Goal: Information Seeking & Learning: Learn about a topic

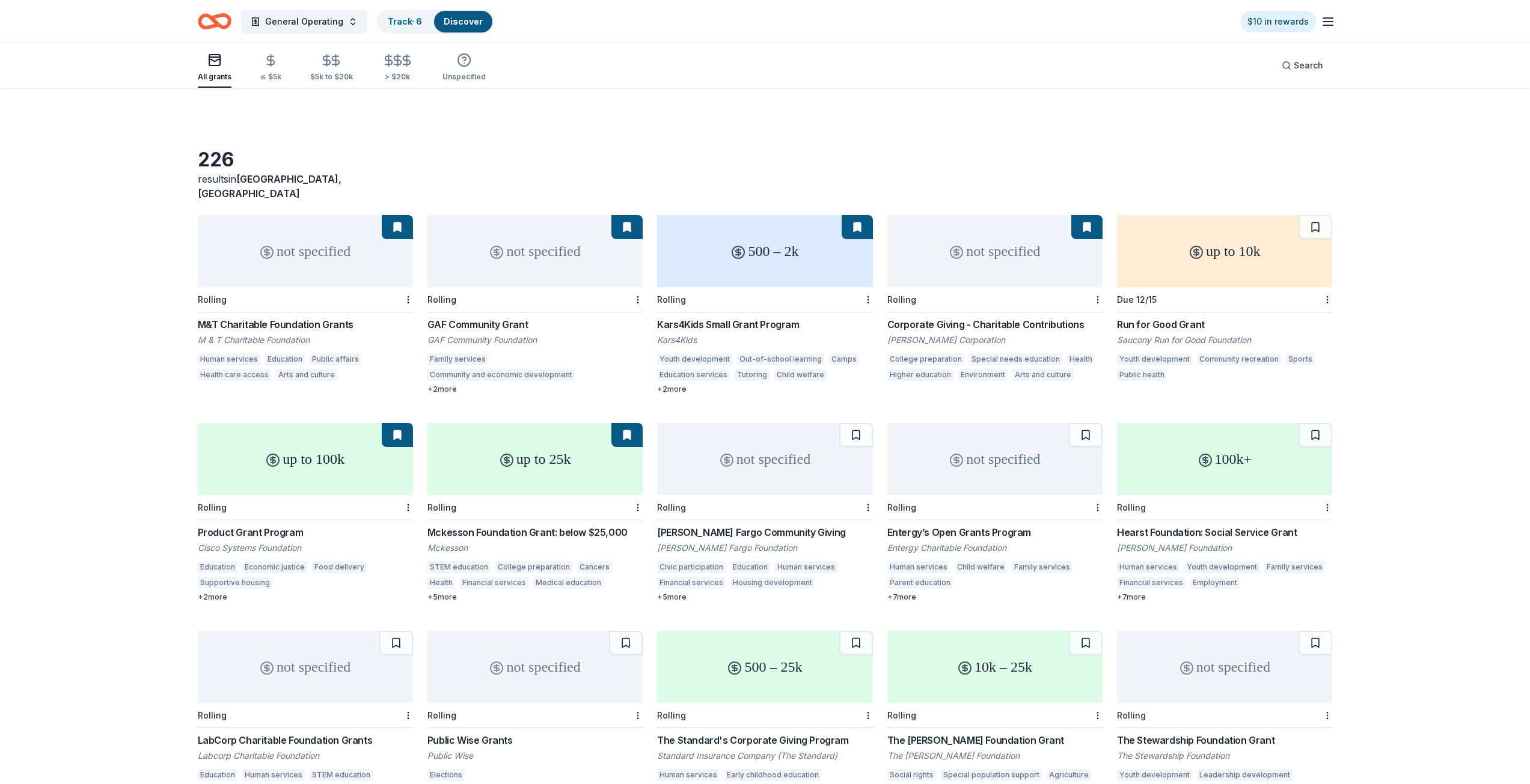
scroll to position [120, 0]
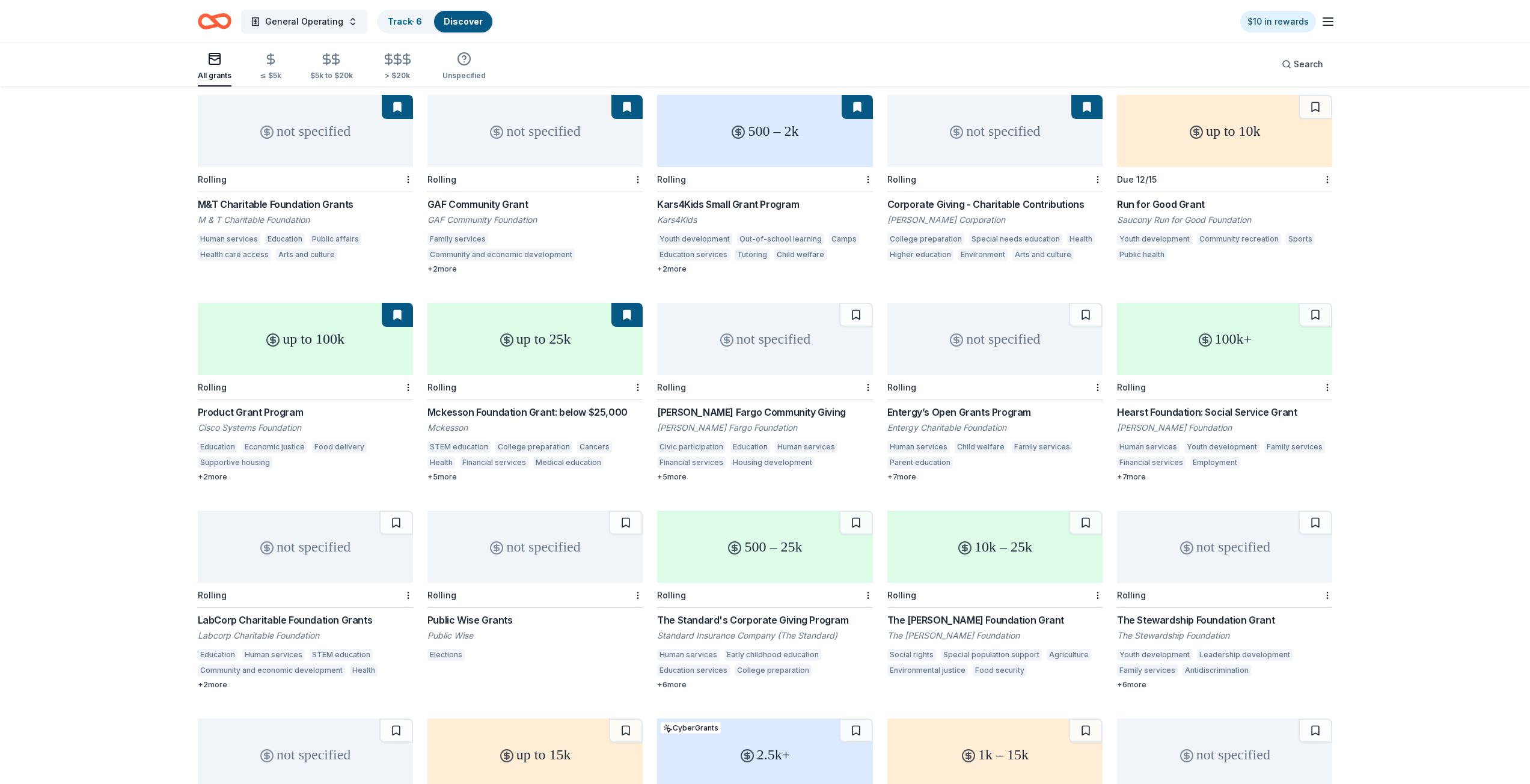
click at [824, 345] on div "not specified" at bounding box center [765, 339] width 215 height 72
click at [1213, 342] on div "100k+" at bounding box center [1224, 339] width 215 height 72
click at [991, 332] on div "not specified" at bounding box center [995, 339] width 215 height 72
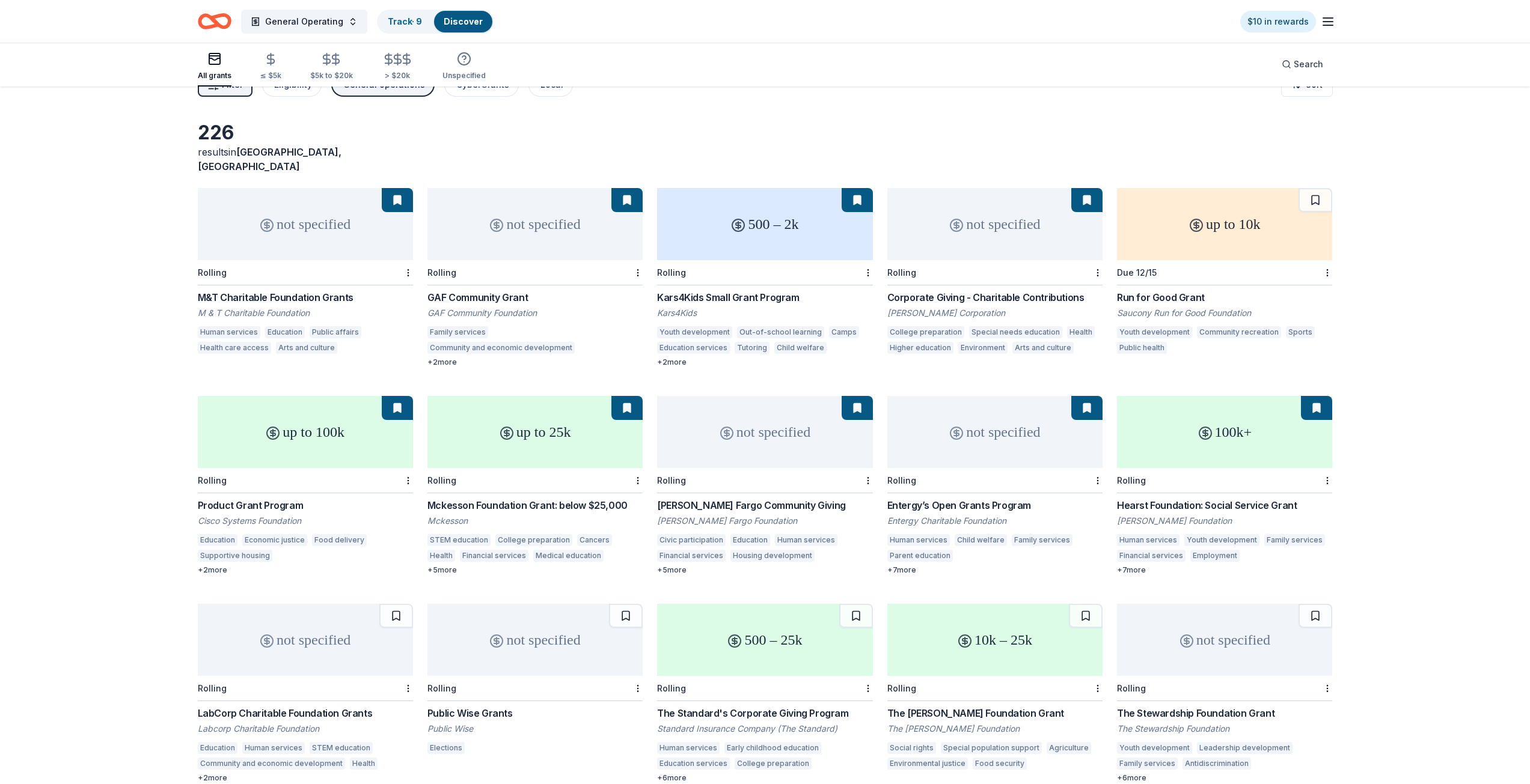
scroll to position [0, 0]
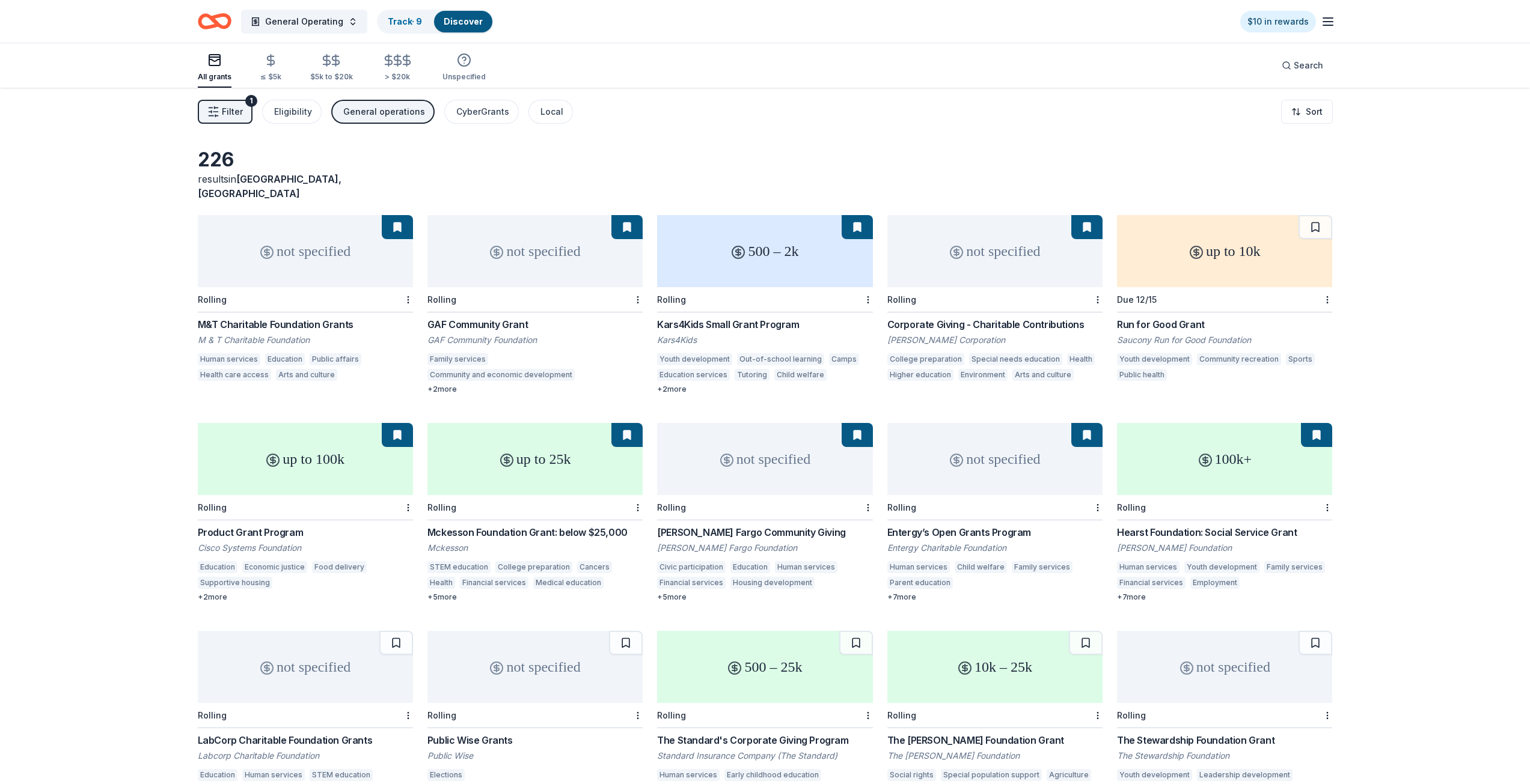
drag, startPoint x: 456, startPoint y: 22, endPoint x: 467, endPoint y: 28, distance: 12.5
click at [456, 22] on link "Discover" at bounding box center [463, 21] width 39 height 10
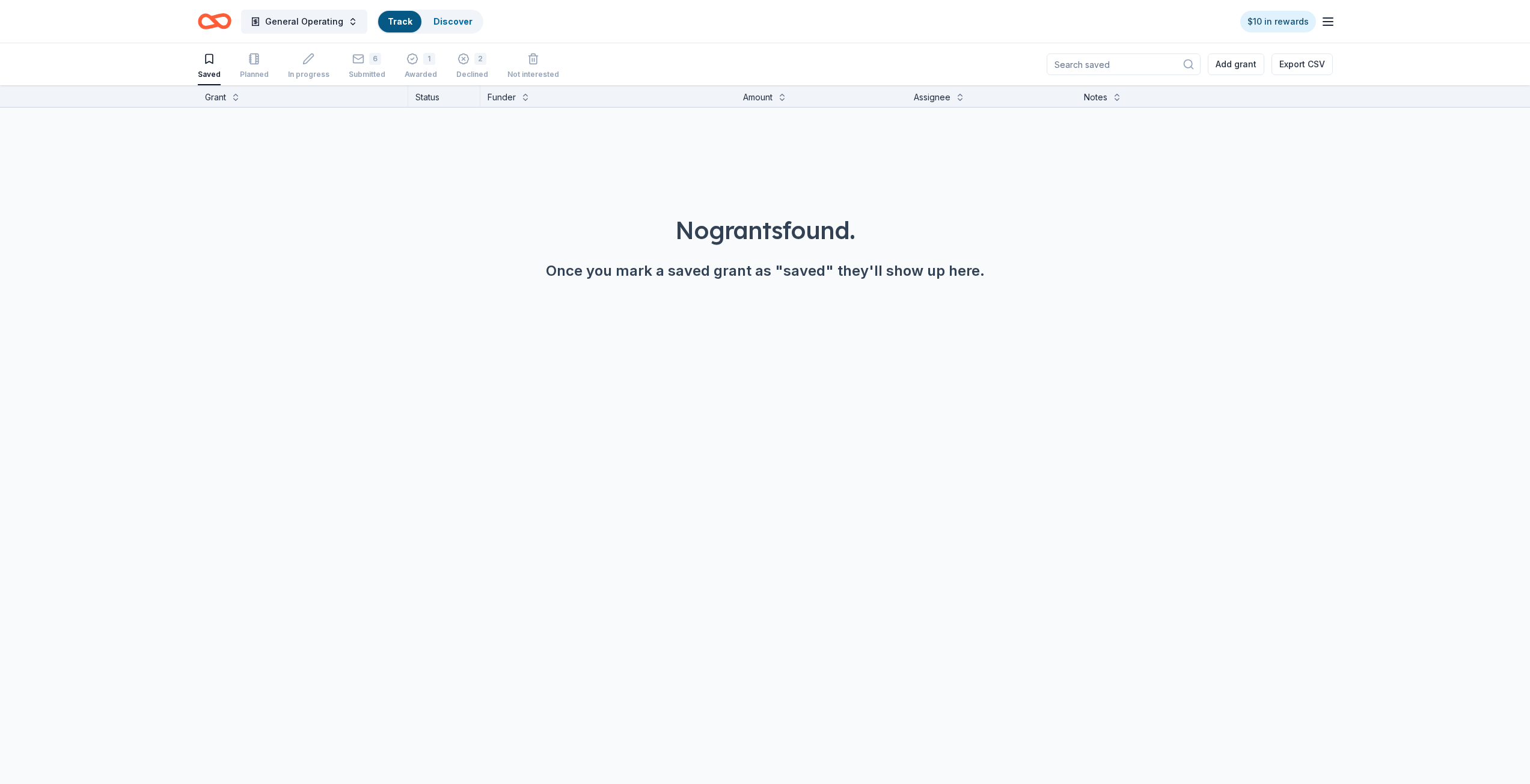
scroll to position [1, 0]
click at [206, 20] on icon "Home" at bounding box center [215, 22] width 34 height 28
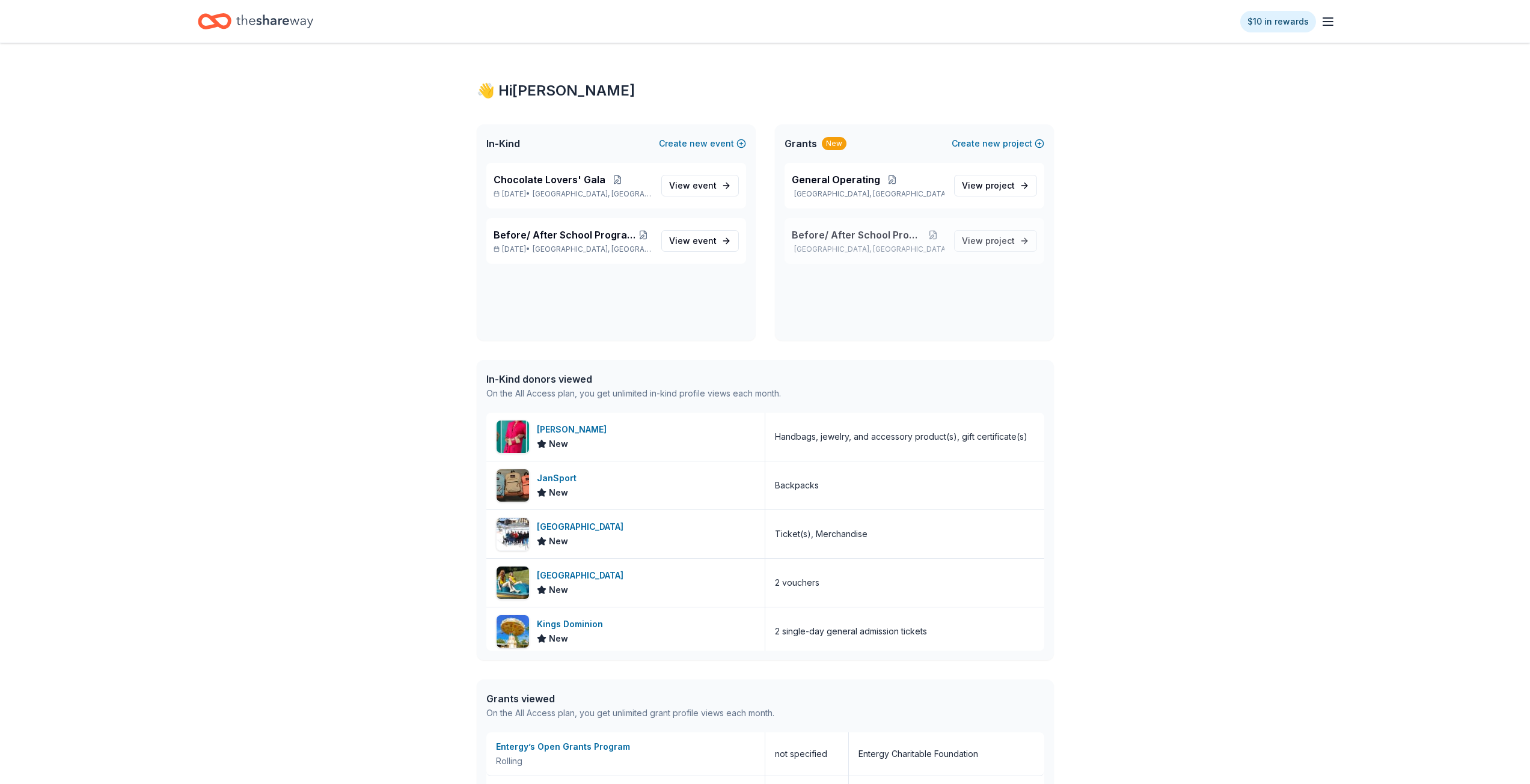
click at [902, 239] on span "Before/ After School Program" at bounding box center [857, 235] width 130 height 14
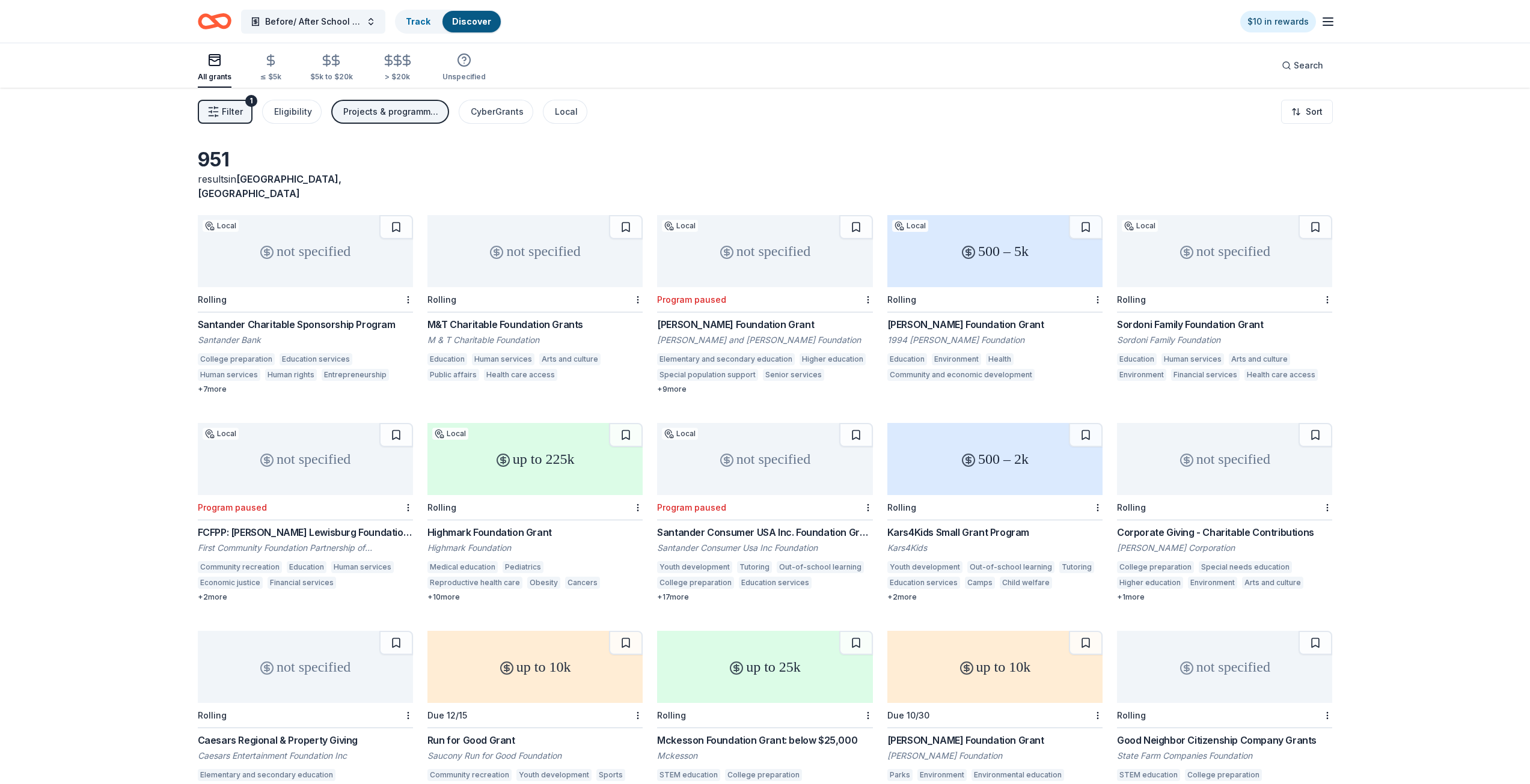
click at [339, 317] on div "Santander Charitable Sponsorship Program" at bounding box center [306, 324] width 215 height 14
click at [475, 525] on div "Highmark Foundation Grant" at bounding box center [535, 532] width 215 height 14
click at [214, 23] on icon "Home" at bounding box center [219, 21] width 18 height 12
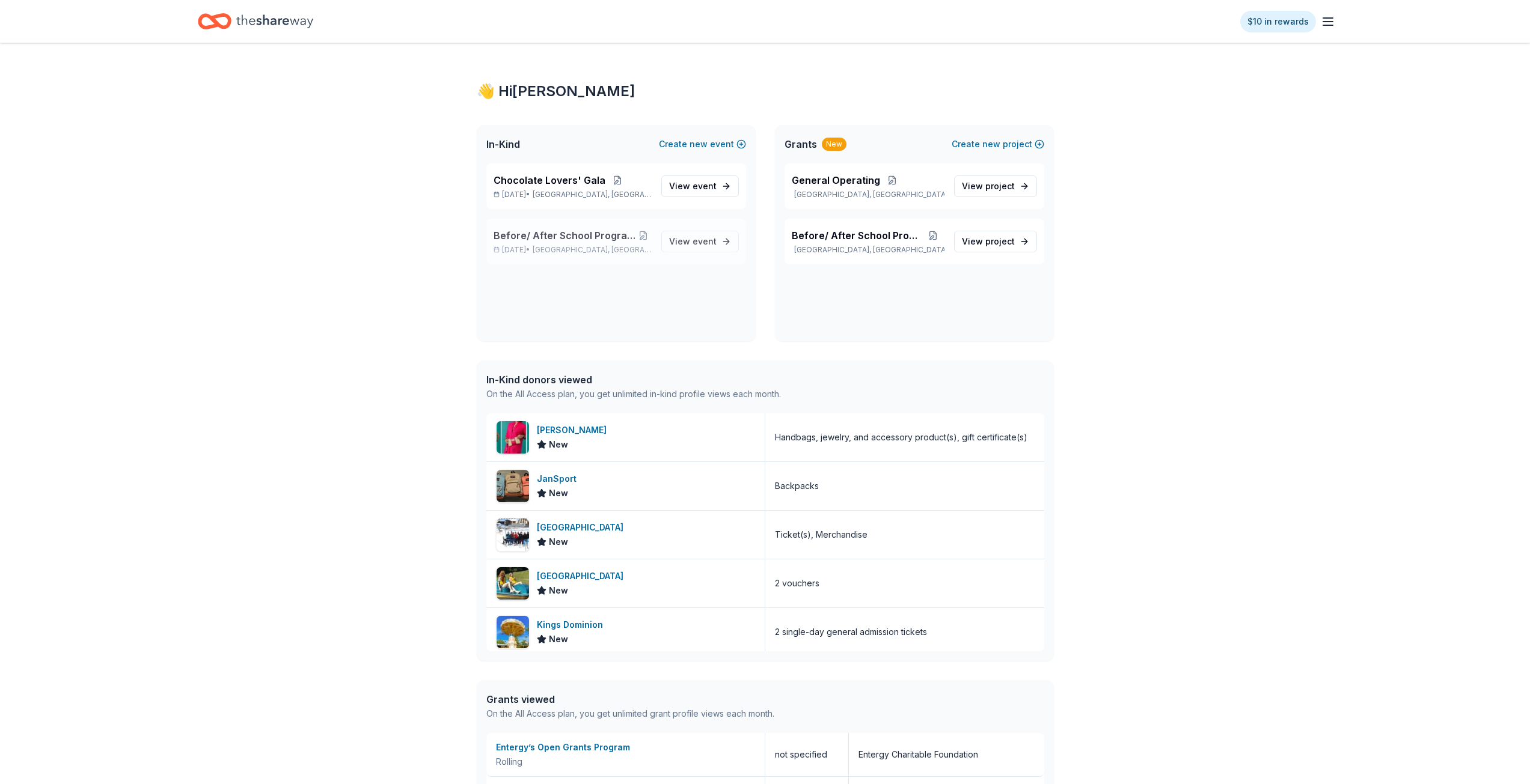
drag, startPoint x: 583, startPoint y: 245, endPoint x: 643, endPoint y: 315, distance: 92.2
click at [583, 245] on div "Before/ After School Program 2025-2026 Oct 01, 2025 • Lewisburg, PA" at bounding box center [572, 241] width 158 height 26
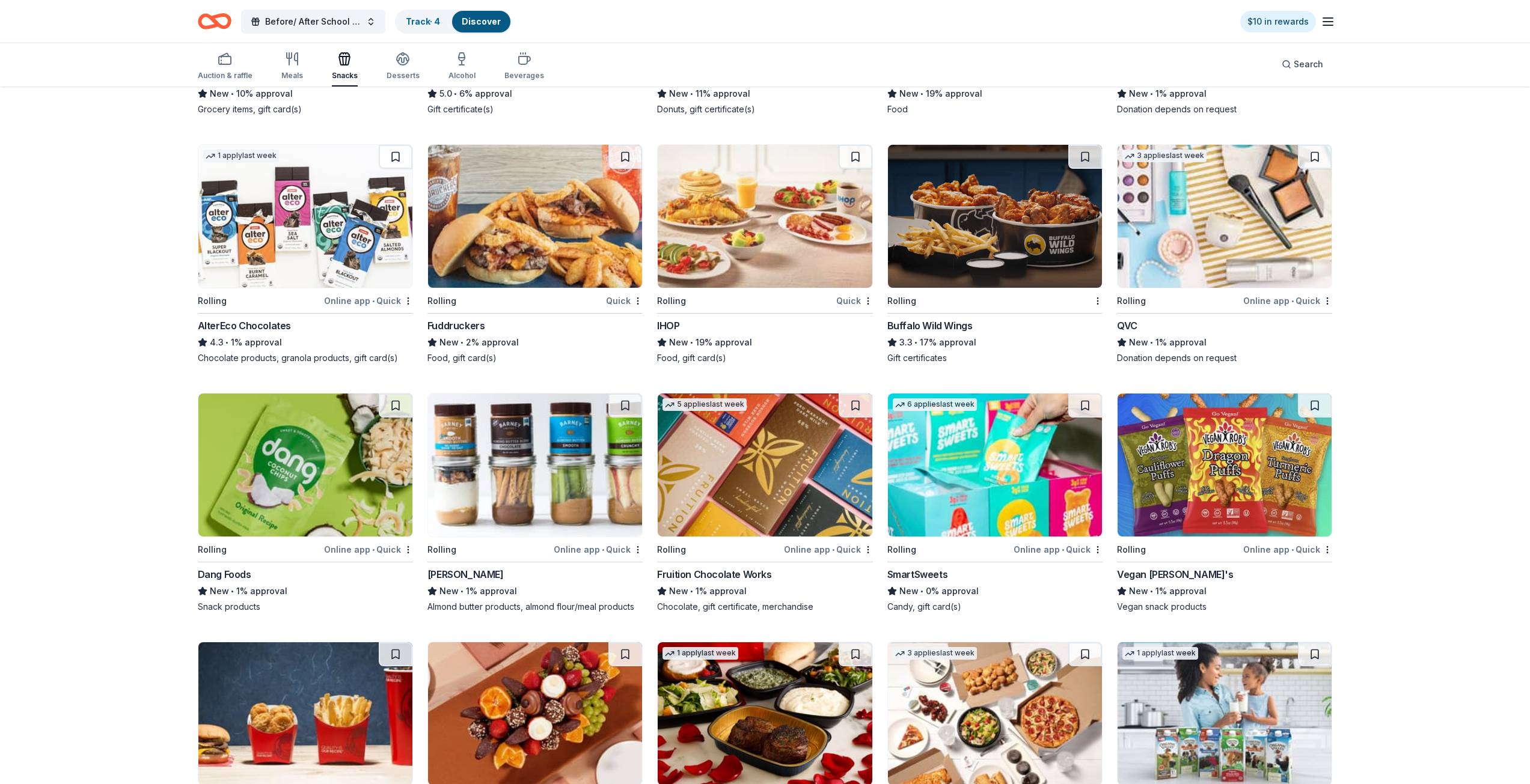
scroll to position [1502, 0]
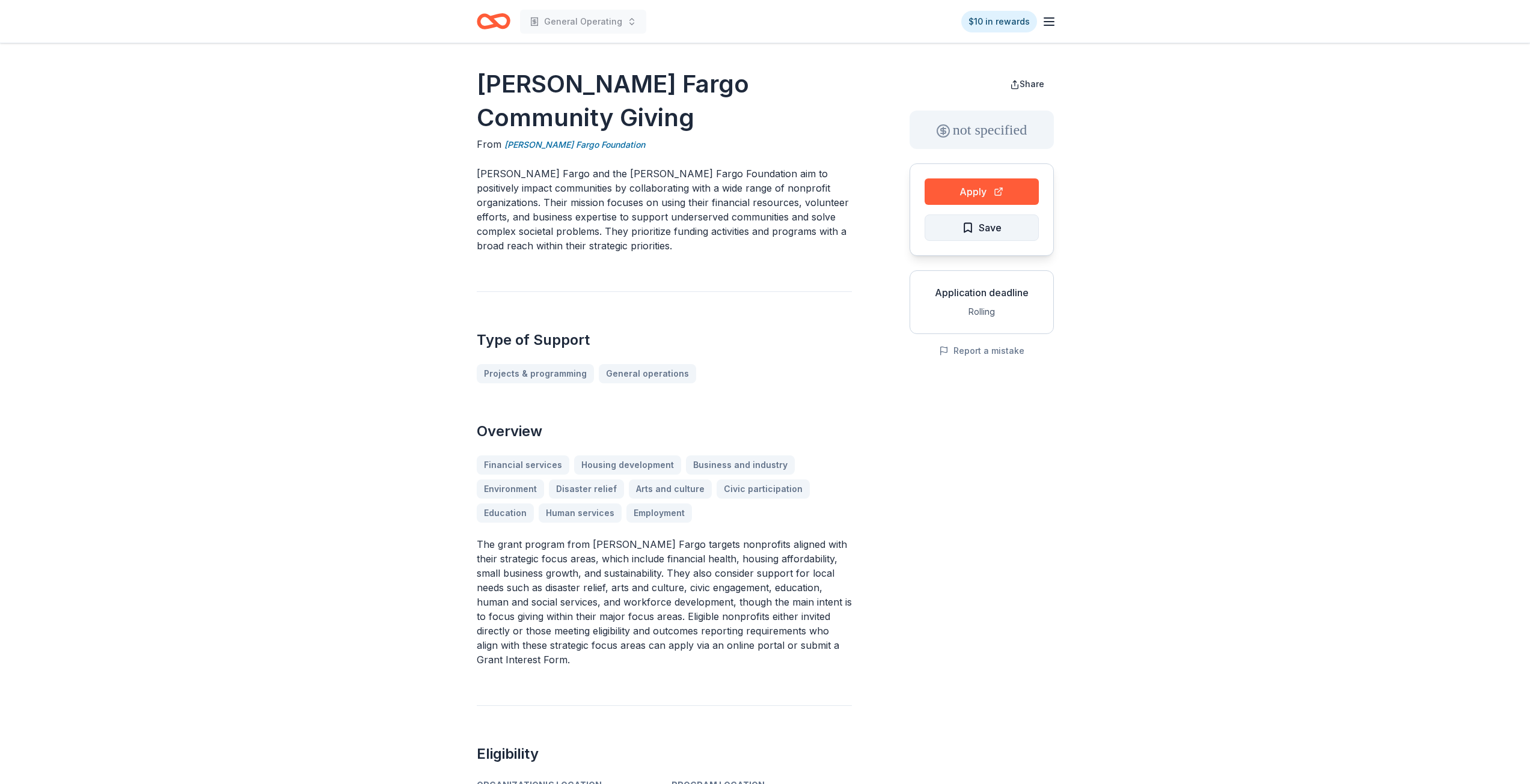
click at [1022, 231] on button "Save" at bounding box center [982, 227] width 114 height 26
click at [1022, 231] on html "General Operating $10 in rewards Wells Fargo Community Giving From Wells Fargo …" at bounding box center [765, 392] width 1530 height 784
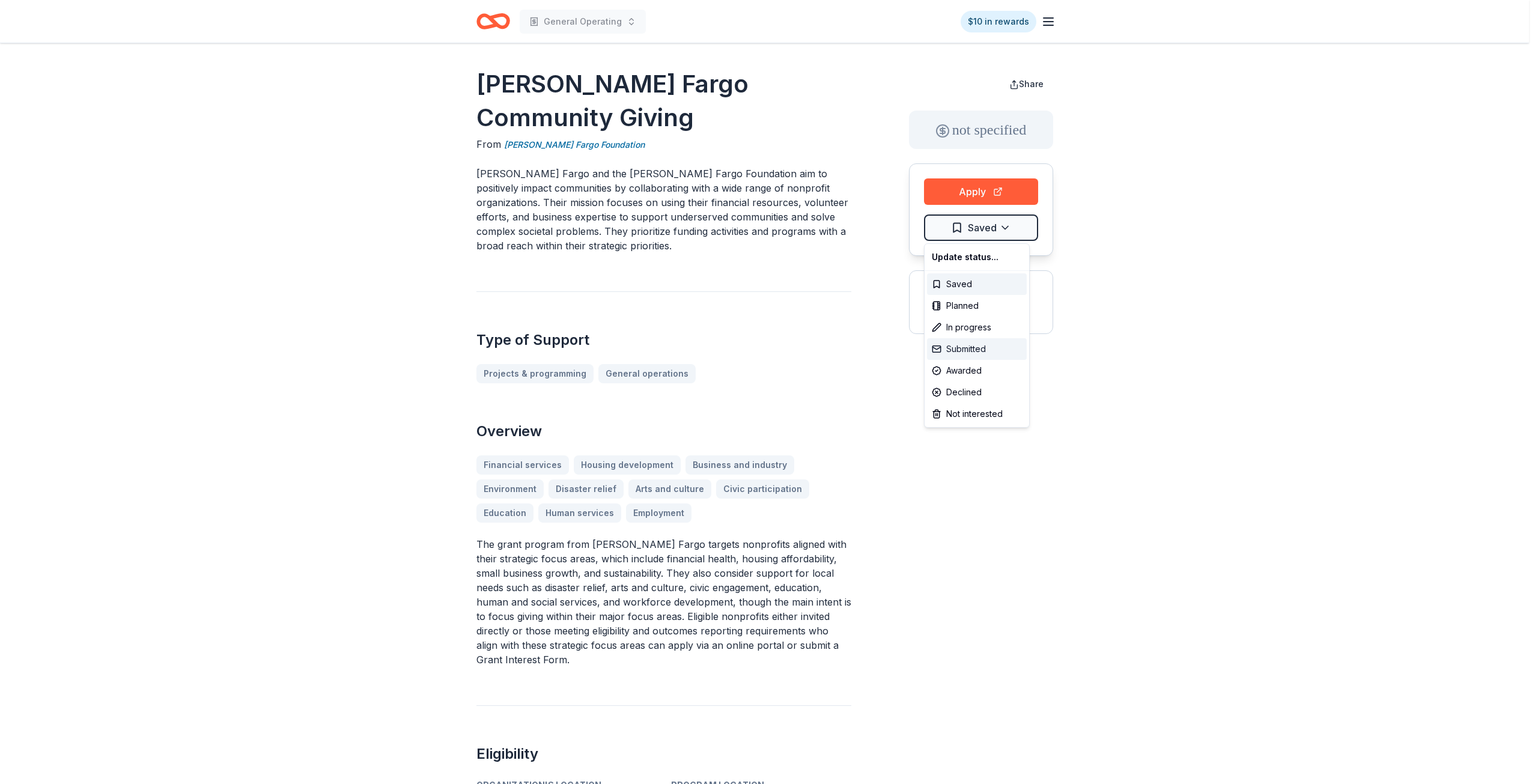
click at [975, 350] on div "Submitted" at bounding box center [977, 349] width 100 height 22
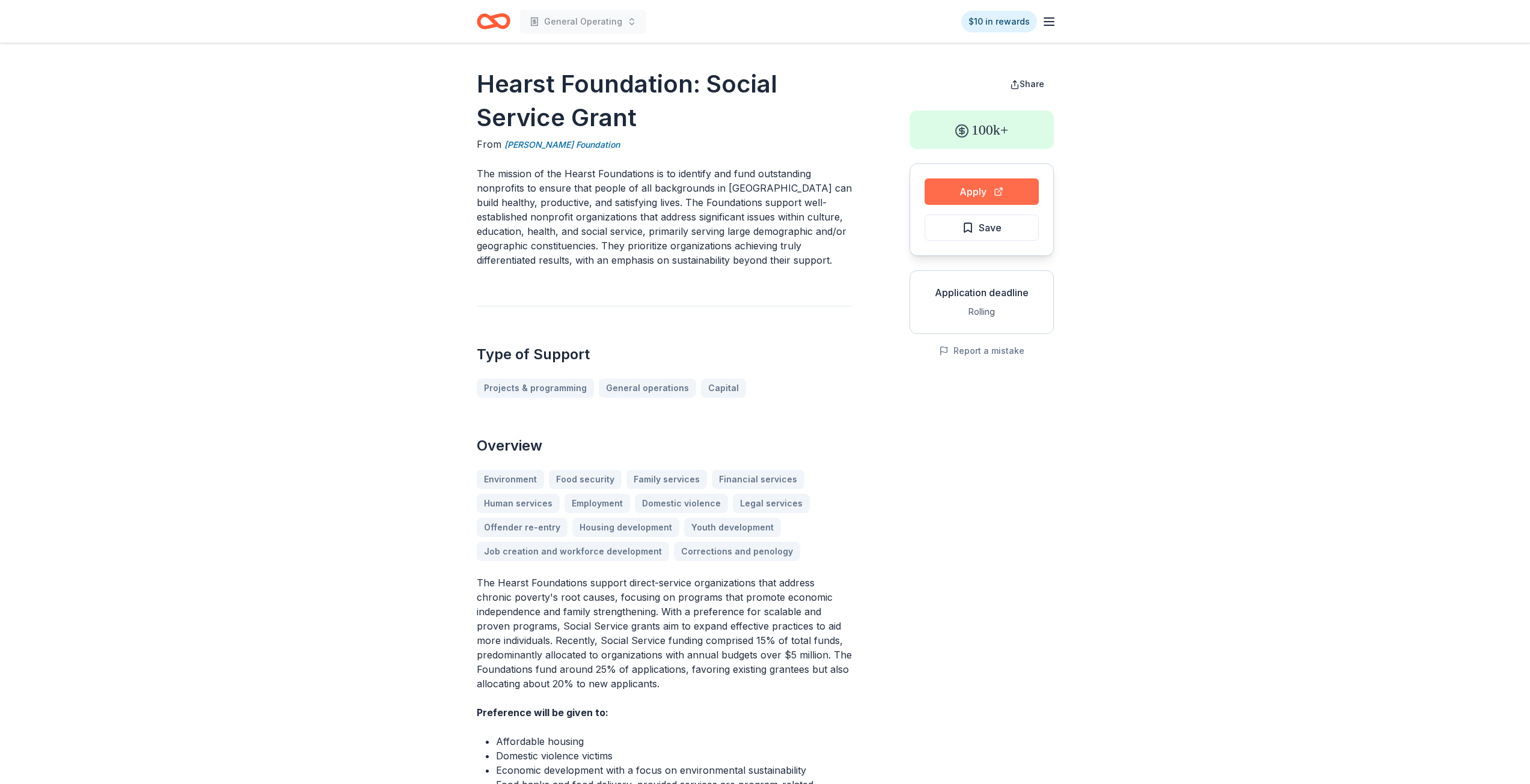
click at [968, 186] on button "Apply" at bounding box center [982, 191] width 114 height 26
click at [539, 143] on link "William Randolph Hearst Foundation" at bounding box center [562, 144] width 116 height 14
drag, startPoint x: 478, startPoint y: 80, endPoint x: 522, endPoint y: 80, distance: 44.0
click at [522, 80] on h1 "Hearst Foundation: Social Service Grant" at bounding box center [664, 101] width 375 height 68
drag, startPoint x: 674, startPoint y: 143, endPoint x: 551, endPoint y: 143, distance: 123.0
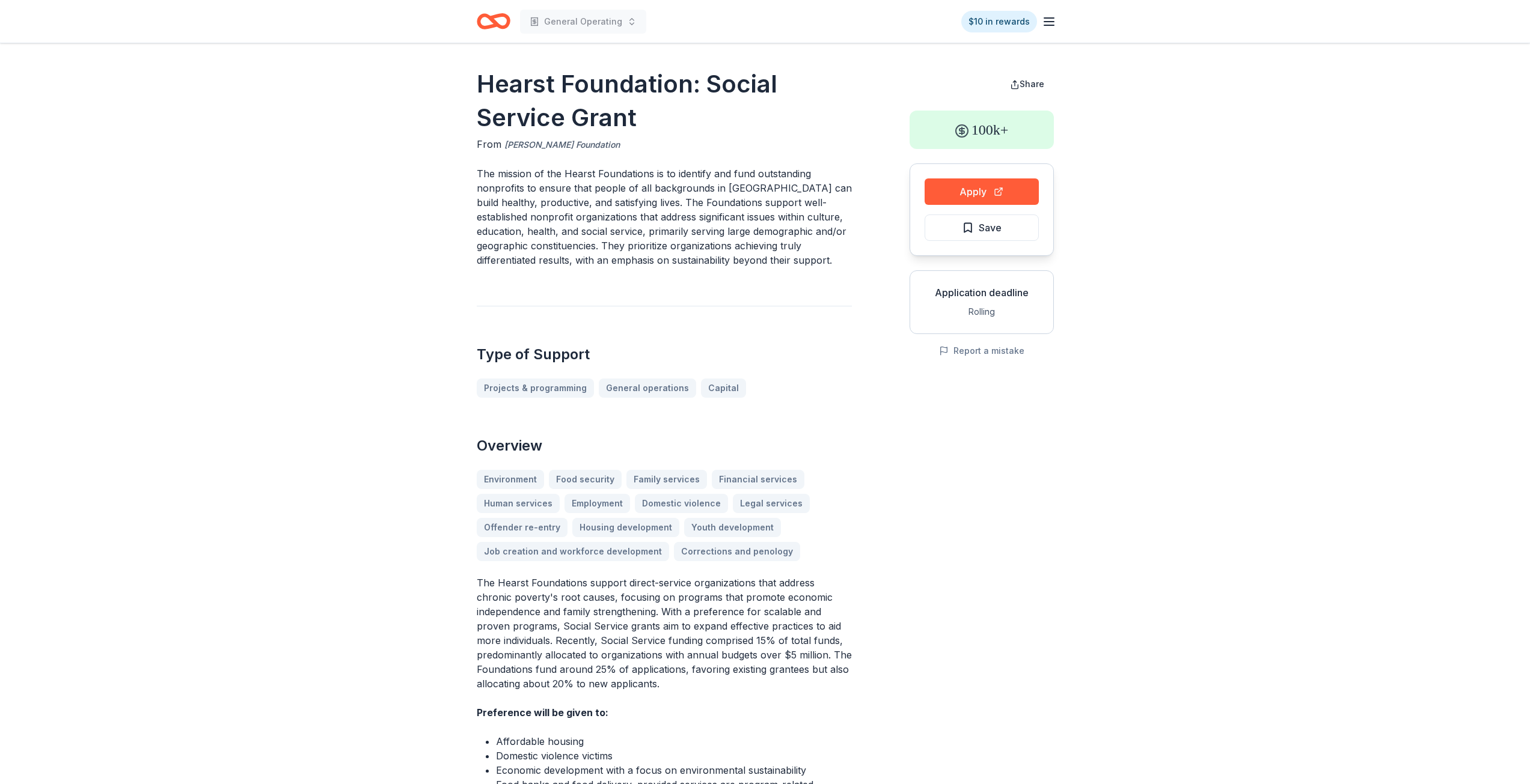
click at [551, 143] on div "From William Randolph Hearst Foundation" at bounding box center [664, 144] width 375 height 15
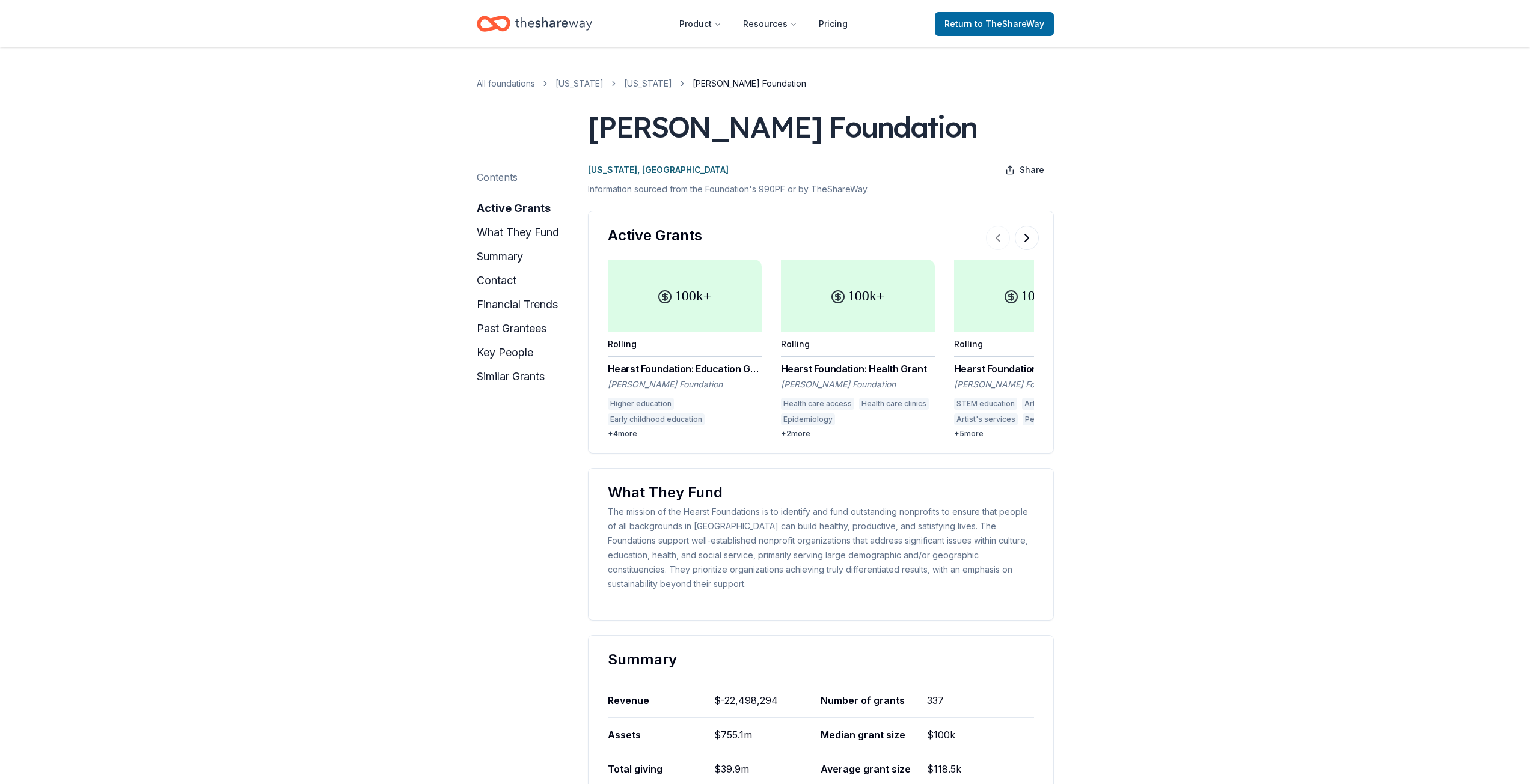
drag, startPoint x: 583, startPoint y: 116, endPoint x: 706, endPoint y: 139, distance: 125.1
drag, startPoint x: 746, startPoint y: 171, endPoint x: 556, endPoint y: 138, distance: 192.8
click at [964, 38] on header "Product Resources Pricing Return to TheShareWay" at bounding box center [765, 23] width 1530 height 47
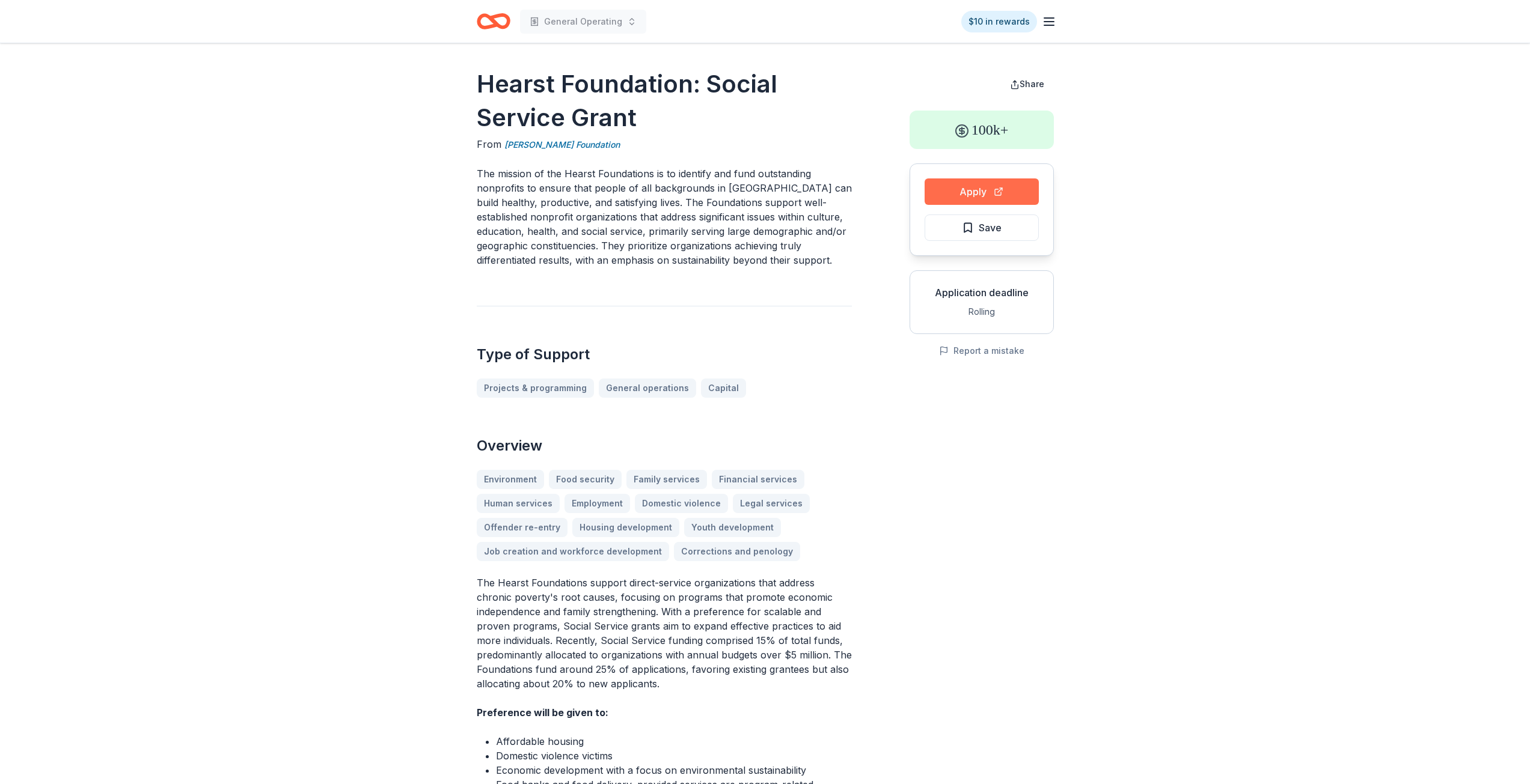
click at [986, 181] on button "Apply" at bounding box center [982, 191] width 114 height 26
click at [1011, 227] on button "Save" at bounding box center [982, 227] width 114 height 26
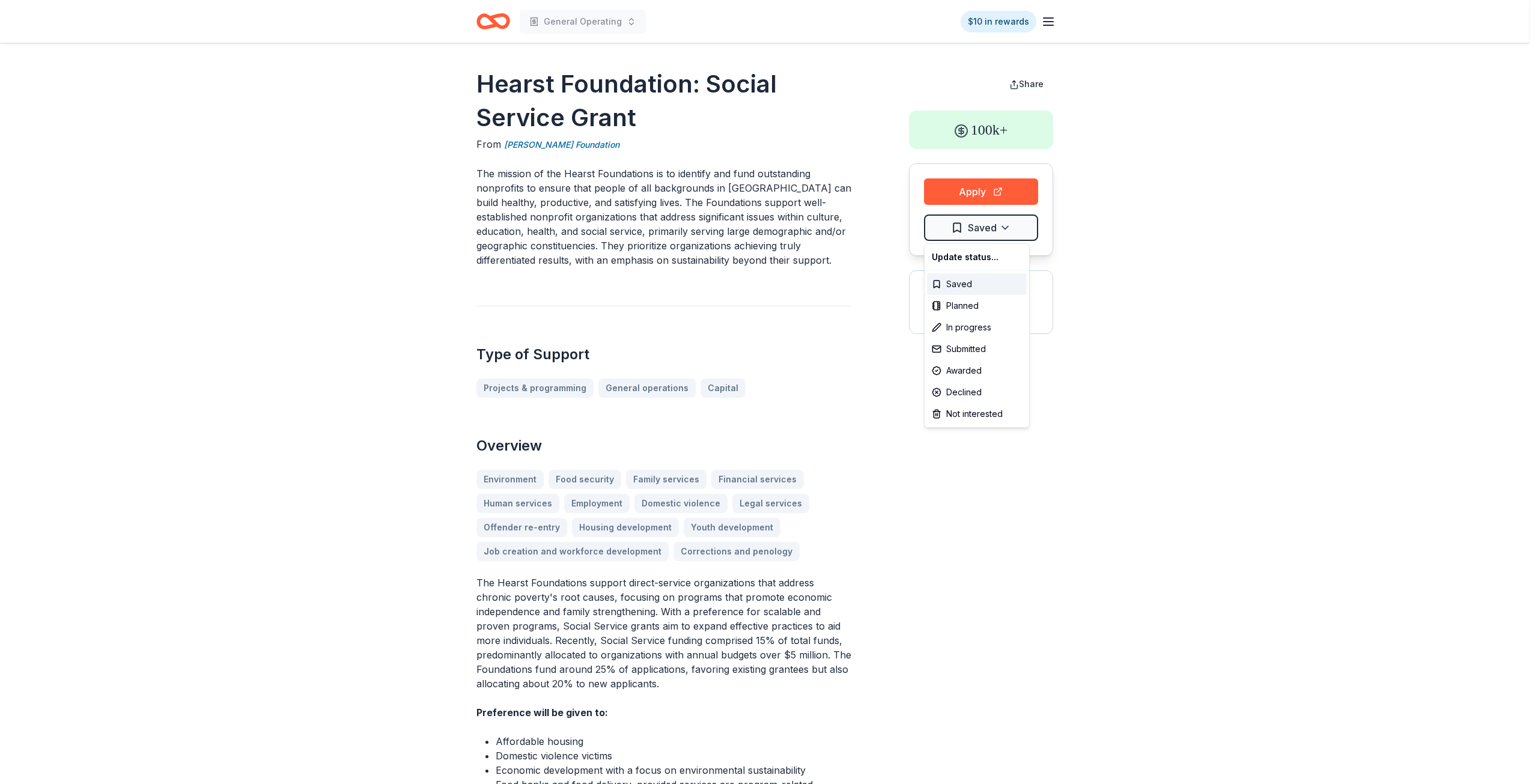
click at [1011, 227] on html "$60m General Operating $10 in rewards Hearst Foundation: Social Service Grant F…" at bounding box center [769, 392] width 1538 height 784
click at [983, 386] on div "Declined" at bounding box center [977, 392] width 100 height 22
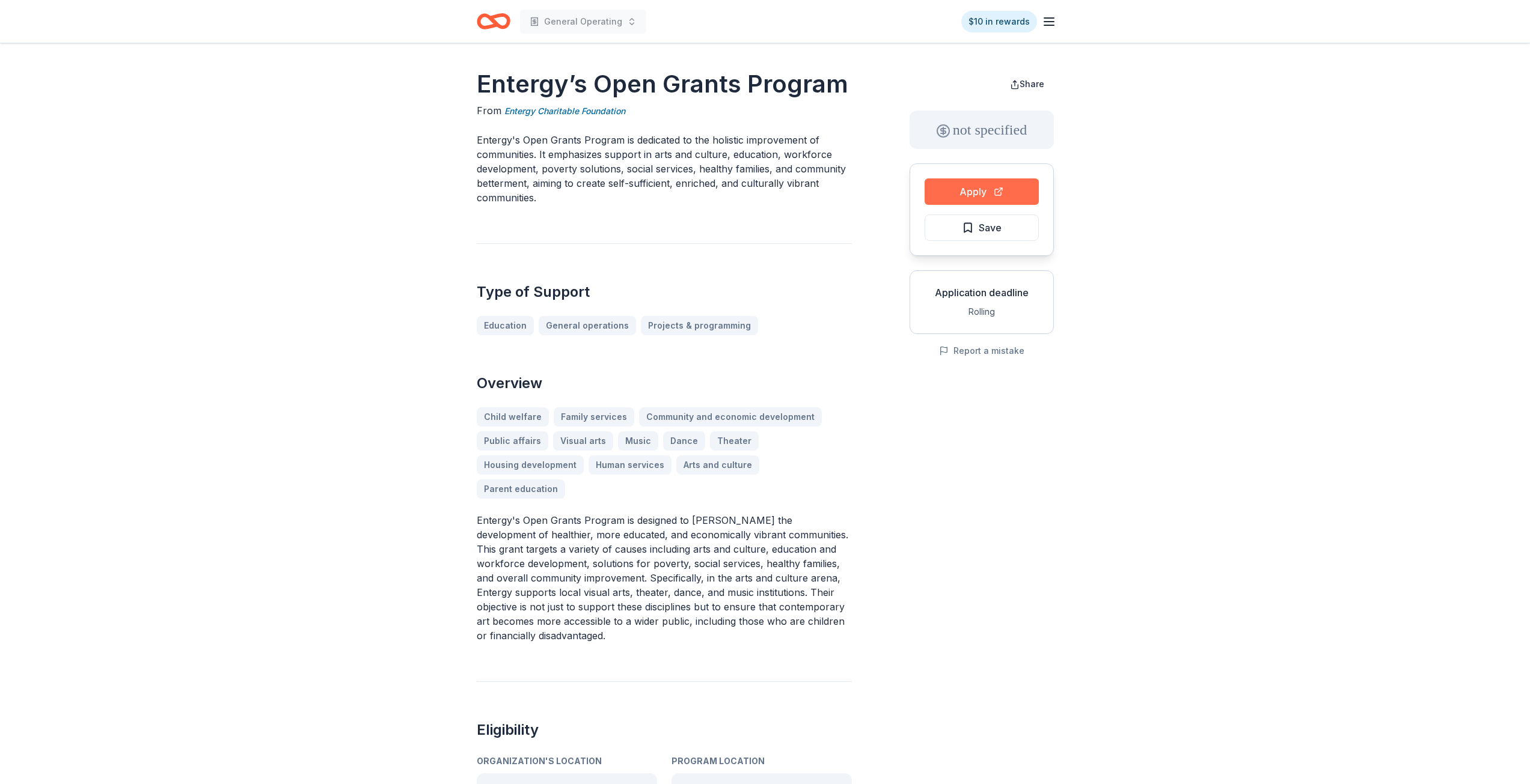
click at [986, 192] on button "Apply" at bounding box center [982, 191] width 114 height 26
click at [979, 230] on span "Save" at bounding box center [990, 227] width 23 height 15
click at [979, 229] on html "General Operating $10 in rewards Entergy’s Open Grants Program From Entergy Cha…" at bounding box center [765, 392] width 1530 height 784
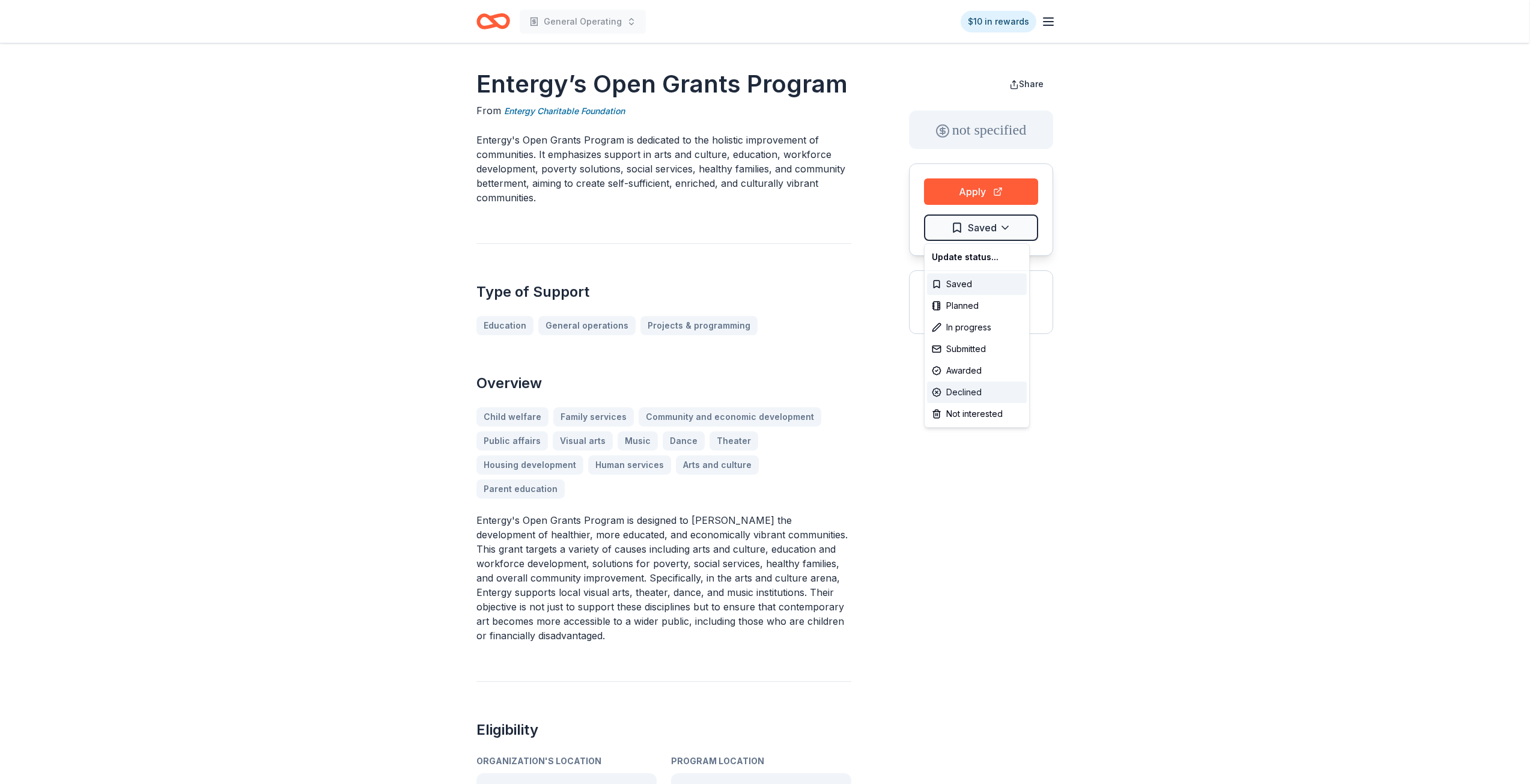
click at [973, 388] on div "Declined" at bounding box center [977, 392] width 100 height 22
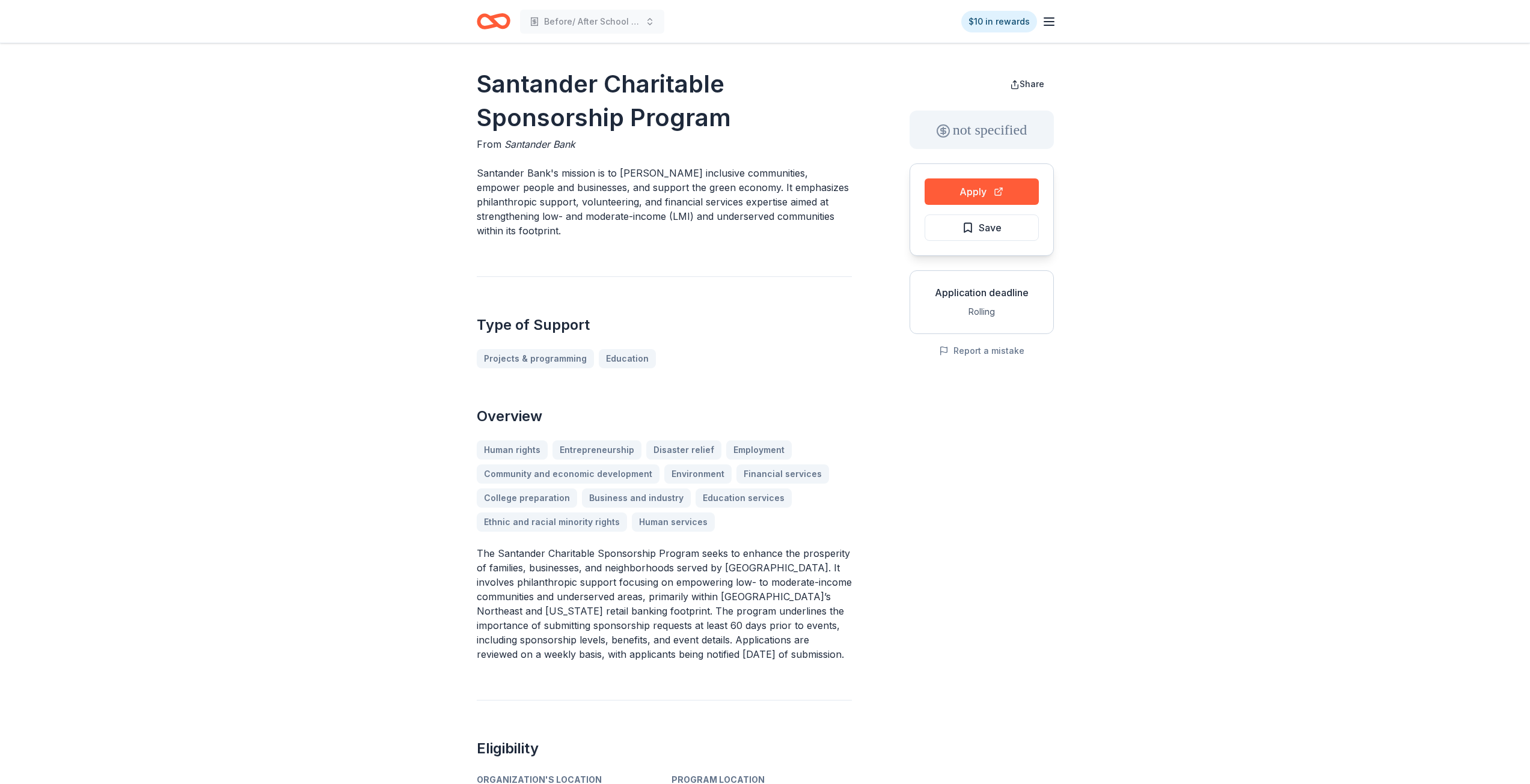
drag, startPoint x: 457, startPoint y: 464, endPoint x: 412, endPoint y: 497, distance: 55.8
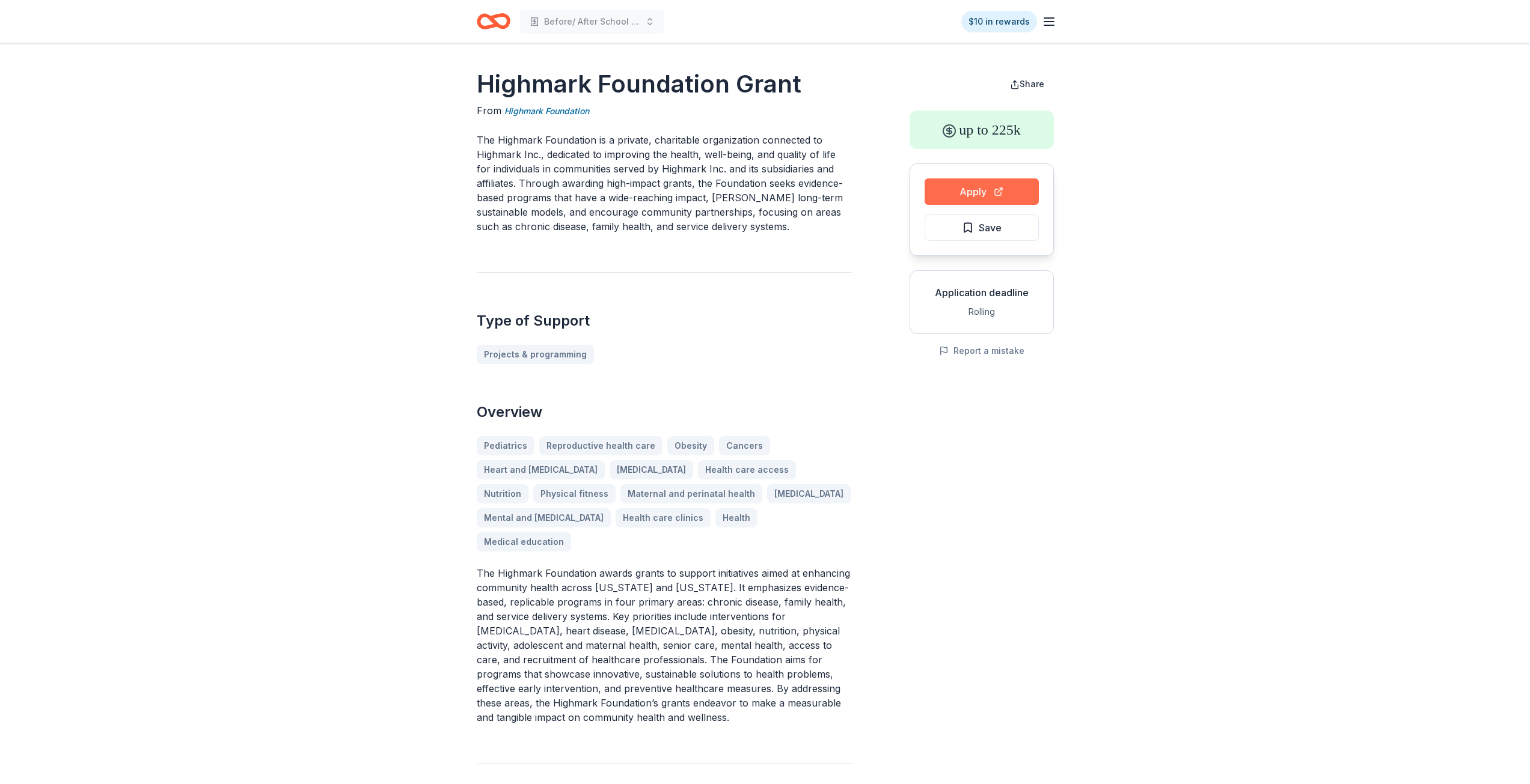
click at [962, 179] on button "Apply" at bounding box center [982, 191] width 114 height 26
